Goal: Task Accomplishment & Management: Manage account settings

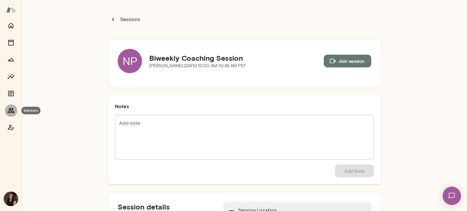
click at [10, 112] on icon "Members" at bounding box center [10, 110] width 7 height 7
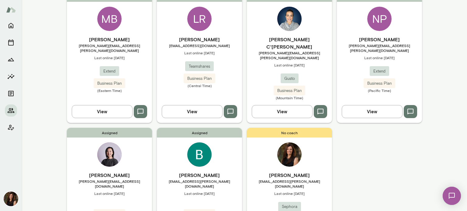
scroll to position [61, 0]
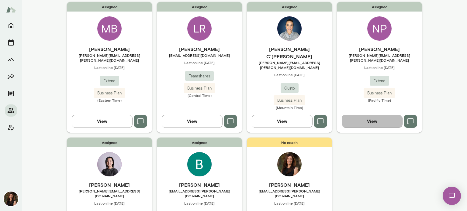
click at [391, 115] on button "View" at bounding box center [372, 121] width 61 height 13
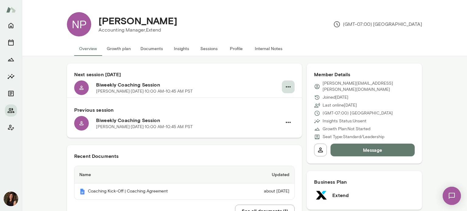
click at [291, 88] on button "button" at bounding box center [288, 87] width 13 height 13
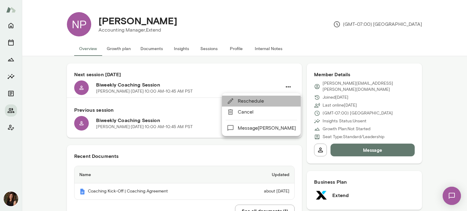
click at [282, 101] on span "Reschedule" at bounding box center [267, 101] width 58 height 7
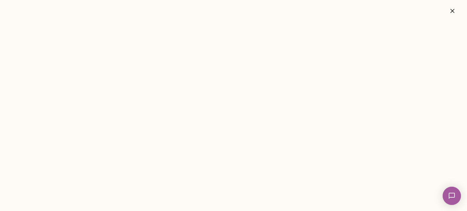
click at [456, 10] on icon "button" at bounding box center [452, 10] width 7 height 7
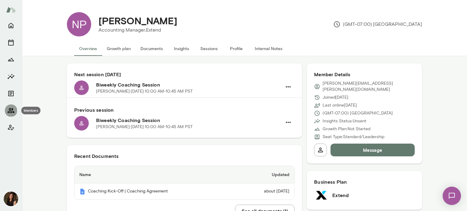
click at [13, 108] on icon "Members" at bounding box center [10, 110] width 7 height 7
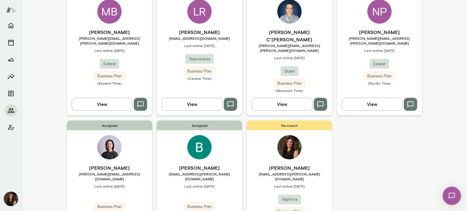
scroll to position [115, 0]
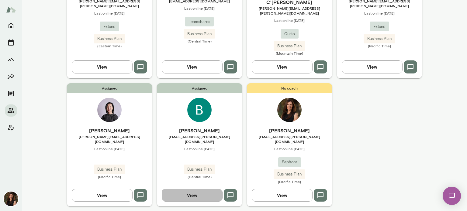
click at [195, 189] on button "View" at bounding box center [192, 195] width 61 height 13
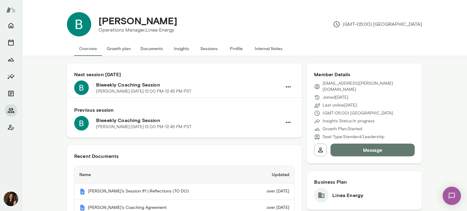
click at [211, 47] on button "Sessions" at bounding box center [208, 48] width 27 height 15
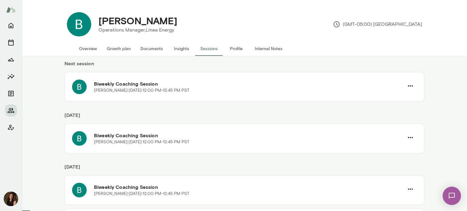
scroll to position [30, 0]
click at [407, 85] on icon "button" at bounding box center [410, 85] width 7 height 7
click at [395, 109] on span "Cancel" at bounding box center [397, 111] width 26 height 7
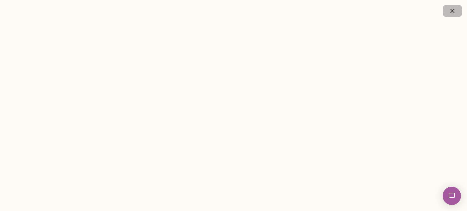
click at [452, 12] on icon "button" at bounding box center [452, 10] width 7 height 7
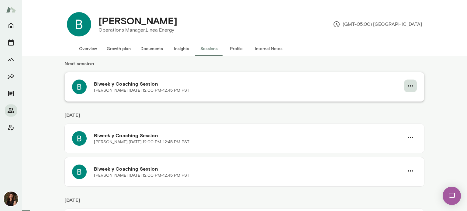
click at [410, 86] on icon "button" at bounding box center [410, 85] width 5 height 1
click at [403, 111] on span "Cancel" at bounding box center [397, 111] width 26 height 7
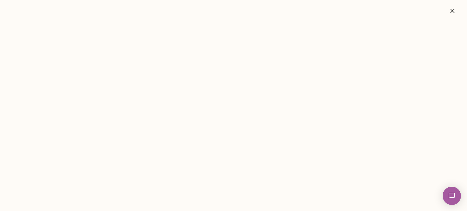
click at [453, 10] on icon "button" at bounding box center [452, 10] width 7 height 7
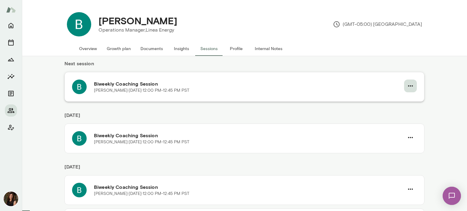
click at [407, 83] on icon "button" at bounding box center [410, 85] width 7 height 7
click at [402, 110] on span "Cancel" at bounding box center [397, 111] width 26 height 7
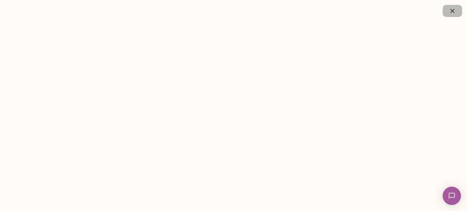
click at [451, 7] on icon "button" at bounding box center [452, 10] width 7 height 7
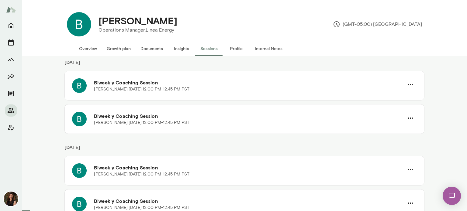
scroll to position [182, 0]
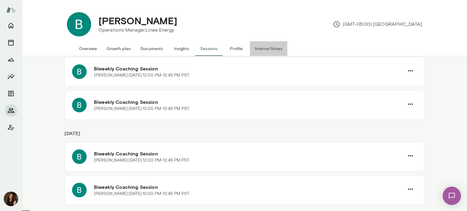
click at [270, 50] on button "Internal Notes" at bounding box center [268, 48] width 37 height 15
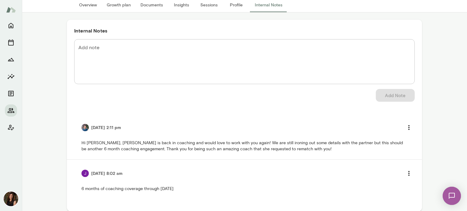
scroll to position [51, 0]
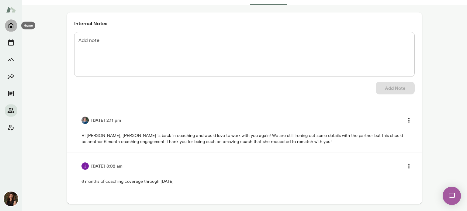
click at [15, 25] on button "Home" at bounding box center [11, 25] width 12 height 12
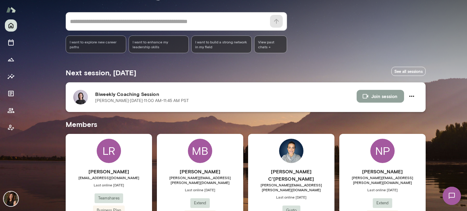
click at [372, 99] on button "Join session" at bounding box center [379, 96] width 47 height 13
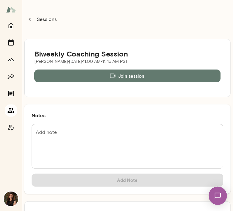
click at [13, 110] on icon "Members" at bounding box center [10, 110] width 7 height 7
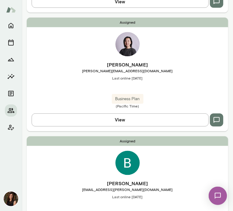
scroll to position [577, 0]
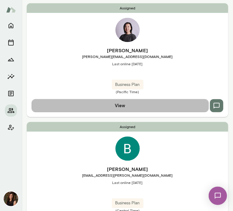
click at [140, 103] on button "View" at bounding box center [120, 105] width 177 height 13
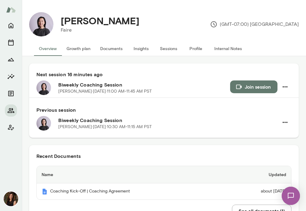
click at [85, 48] on button "Growth plan" at bounding box center [79, 48] width 34 height 15
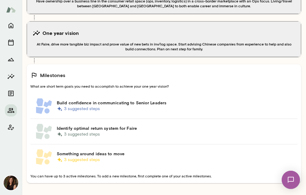
scroll to position [152, 0]
click at [108, 151] on h6 "Something around ideas to move" at bounding box center [175, 154] width 236 height 6
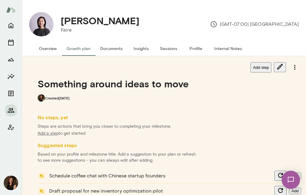
scroll to position [30, 0]
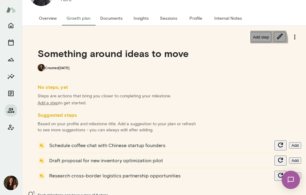
click at [278, 40] on button "button" at bounding box center [280, 37] width 12 height 10
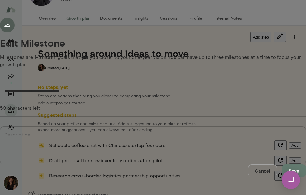
drag, startPoint x: 218, startPoint y: 60, endPoint x: 135, endPoint y: 54, distance: 82.9
click at [135, 83] on div "**********" at bounding box center [153, 124] width 306 height 82
type input "**********"
click at [166, 132] on textarea "Description" at bounding box center [153, 146] width 298 height 28
type textarea "**********"
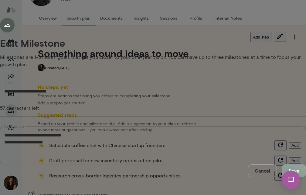
click at [282, 165] on button "Save" at bounding box center [294, 171] width 24 height 13
type input "**********"
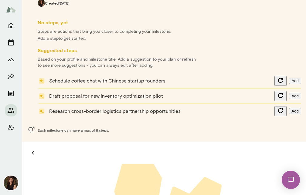
scroll to position [152, 0]
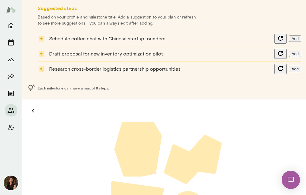
click at [33, 111] on icon "button" at bounding box center [32, 110] width 7 height 7
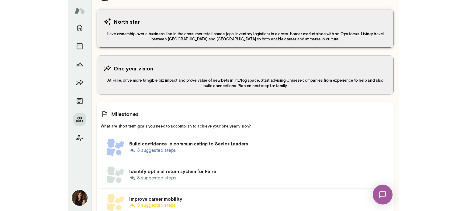
scroll to position [122, 0]
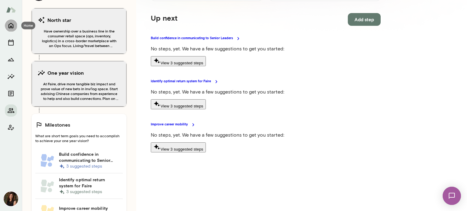
click at [12, 25] on icon "Home" at bounding box center [10, 25] width 7 height 7
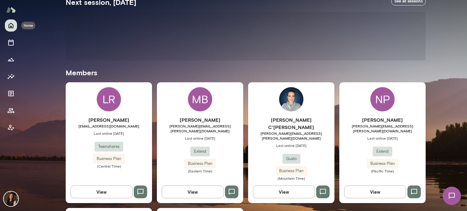
scroll to position [126, 0]
